Goal: Task Accomplishment & Management: Manage account settings

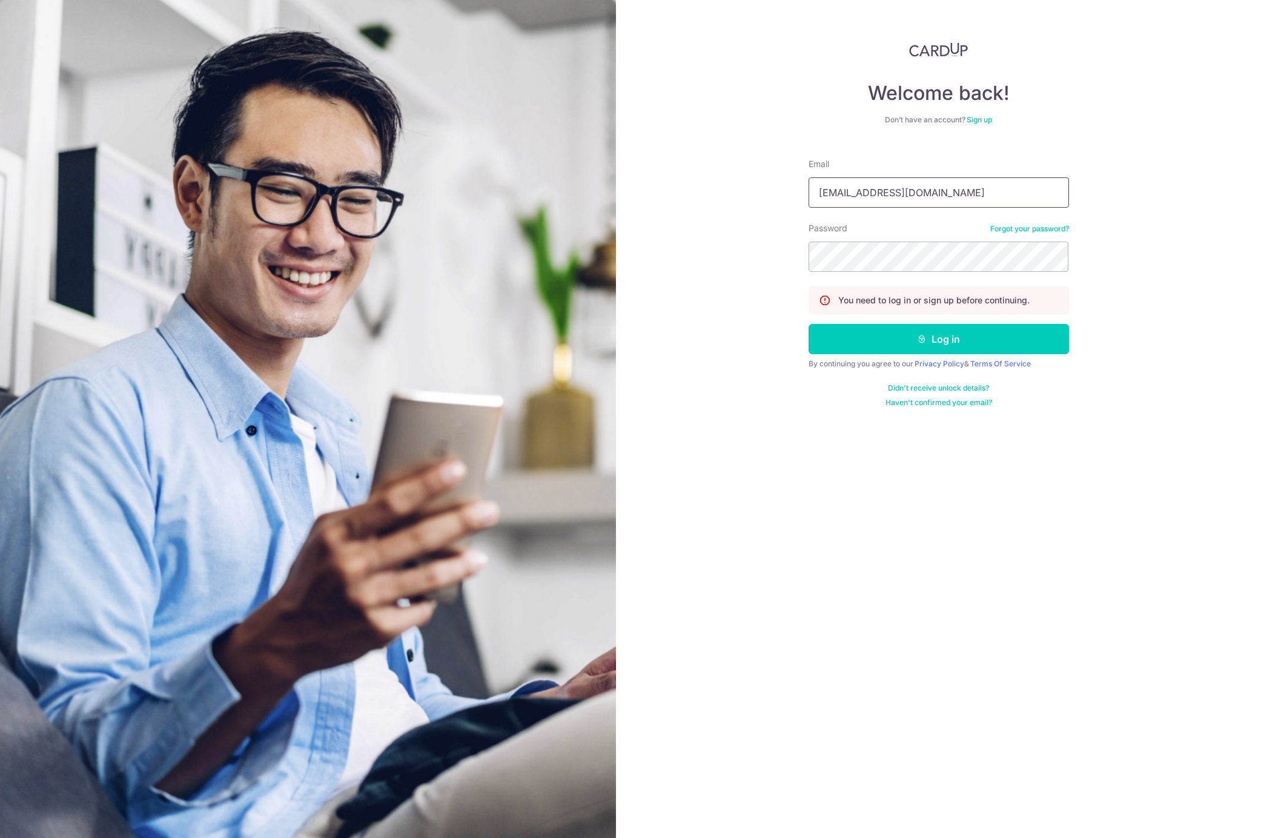
click at [953, 190] on input "[EMAIL_ADDRESS][DOMAIN_NAME]" at bounding box center [939, 192] width 260 height 30
type input "[EMAIL_ADDRESS][DOMAIN_NAME]"
click at [977, 351] on button "Log in" at bounding box center [939, 339] width 260 height 30
